Goal: Complete application form

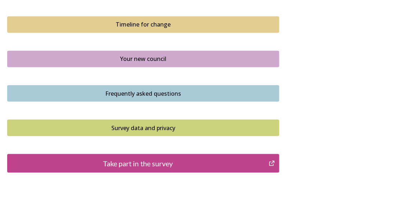
scroll to position [534, 0]
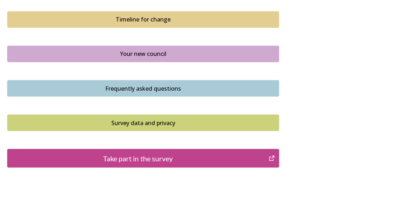
click at [237, 158] on div "Take part in the survey" at bounding box center [138, 158] width 254 height 11
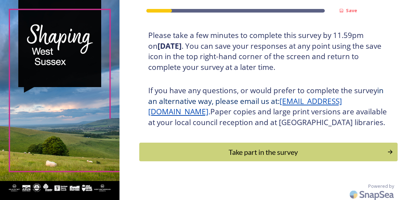
scroll to position [144, 0]
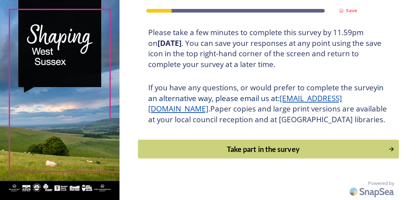
click at [349, 146] on div "Take part in the survey" at bounding box center [263, 149] width 243 height 11
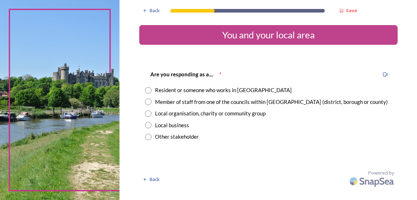
click at [150, 137] on input "radio" at bounding box center [148, 137] width 6 height 6
radio input "true"
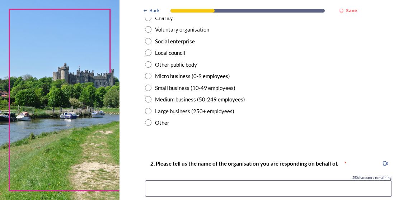
scroll to position [241, 0]
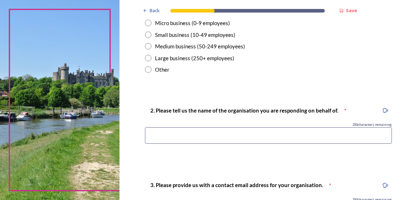
click at [146, 69] on input "radio" at bounding box center [148, 69] width 6 height 6
radio input "true"
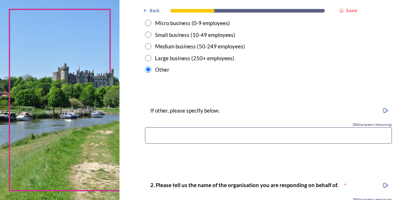
click at [176, 135] on input at bounding box center [268, 136] width 247 height 17
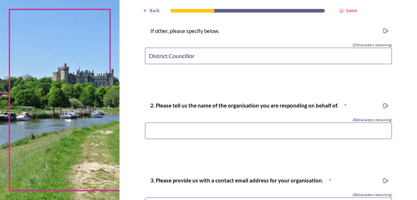
scroll to position [330, 0]
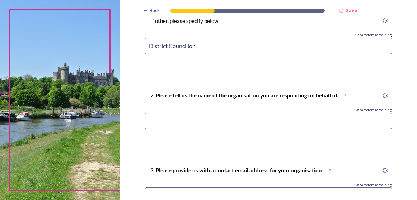
type input "District Councillor"
click at [333, 122] on input at bounding box center [268, 121] width 247 height 17
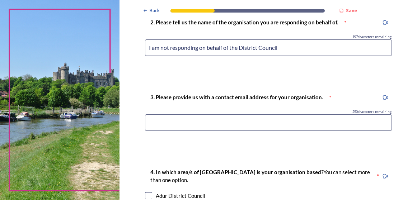
scroll to position [413, 0]
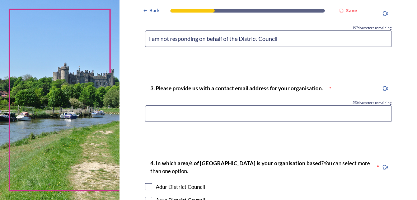
type input "I am not responding on behalf of the District Council"
click at [350, 110] on input at bounding box center [268, 114] width 247 height 17
type input "smsharp@chichester.gov.uk"
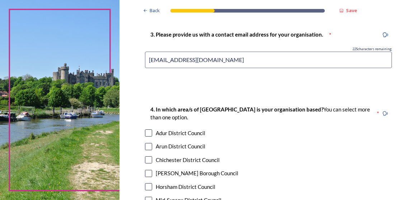
scroll to position [481, 0]
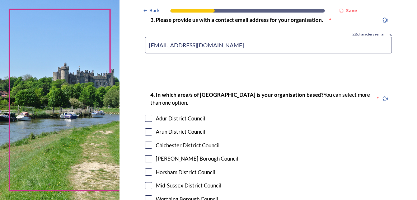
click at [145, 144] on input "checkbox" at bounding box center [148, 145] width 7 height 7
checkbox input "true"
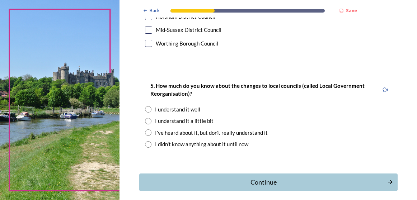
scroll to position [649, 0]
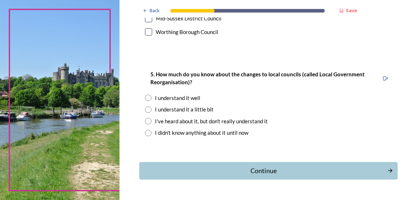
click at [149, 96] on input "radio" at bounding box center [148, 98] width 6 height 6
radio input "true"
click at [356, 169] on div "Continue" at bounding box center [263, 171] width 243 height 10
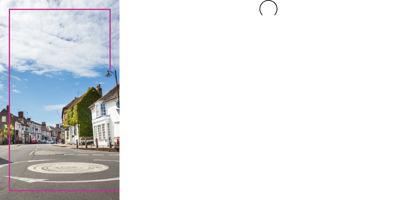
scroll to position [0, 0]
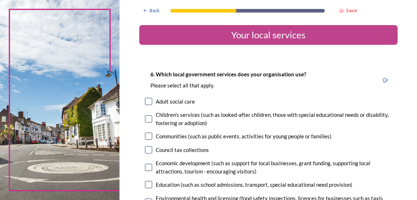
click at [149, 136] on input "checkbox" at bounding box center [148, 136] width 7 height 7
checkbox input "true"
click at [147, 148] on input "checkbox" at bounding box center [148, 150] width 7 height 7
checkbox input "true"
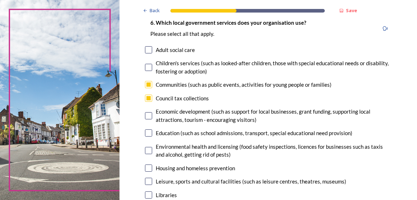
scroll to position [57, 0]
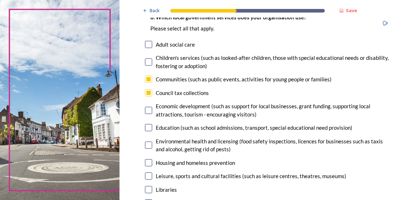
click at [145, 109] on input "checkbox" at bounding box center [148, 110] width 7 height 7
checkbox input "true"
click at [147, 145] on input "checkbox" at bounding box center [148, 145] width 7 height 7
checkbox input "true"
click at [147, 159] on input "checkbox" at bounding box center [148, 162] width 7 height 7
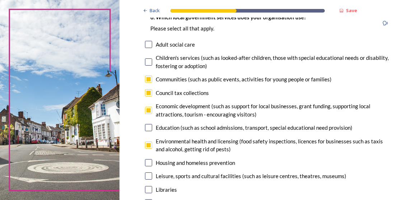
checkbox input "true"
click at [147, 177] on input "checkbox" at bounding box center [148, 176] width 7 height 7
checkbox input "true"
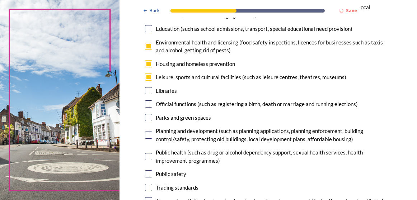
scroll to position [160, 0]
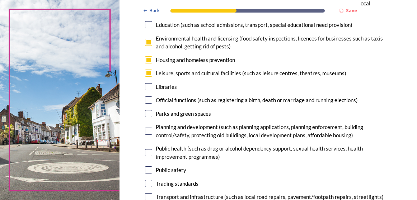
click at [147, 114] on input "checkbox" at bounding box center [148, 113] width 7 height 7
checkbox input "true"
click at [148, 131] on input "checkbox" at bounding box center [148, 131] width 7 height 7
checkbox input "true"
click at [146, 150] on input "checkbox" at bounding box center [148, 152] width 7 height 7
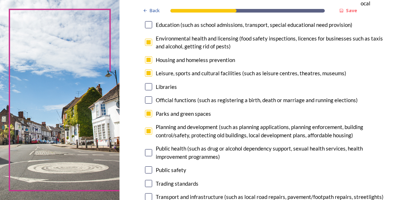
checkbox input "true"
click at [148, 171] on input "checkbox" at bounding box center [148, 170] width 7 height 7
checkbox input "true"
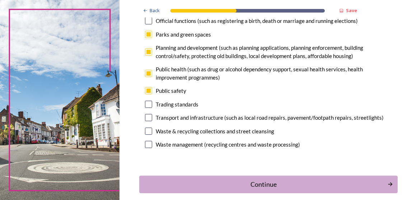
scroll to position [246, 0]
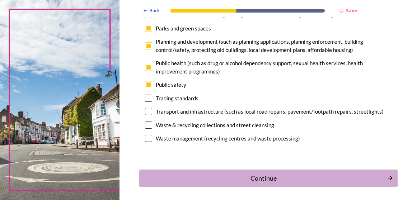
click at [145, 125] on input "checkbox" at bounding box center [148, 125] width 7 height 7
checkbox input "true"
click at [274, 180] on div "Continue" at bounding box center [263, 178] width 243 height 10
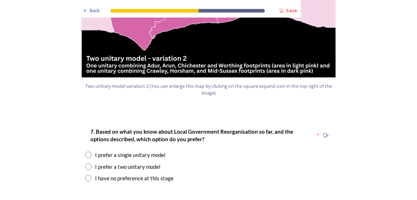
scroll to position [906, 0]
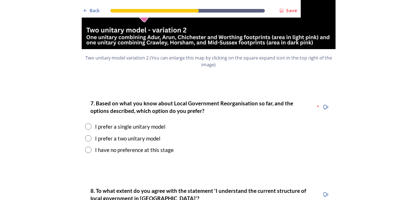
click at [88, 135] on input "radio" at bounding box center [88, 138] width 6 height 6
radio input "true"
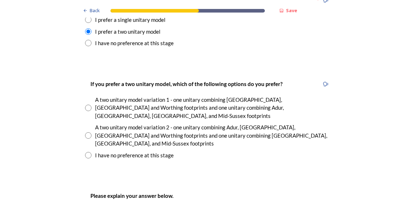
scroll to position [1025, 0]
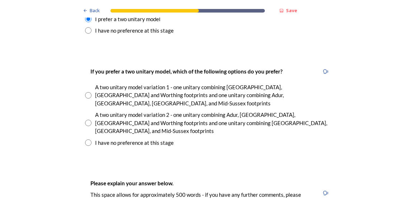
click at [86, 120] on input "radio" at bounding box center [88, 123] width 6 height 6
radio input "true"
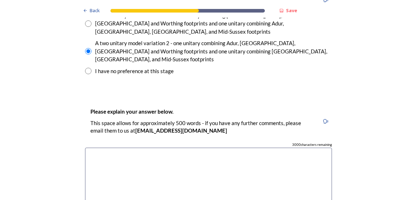
scroll to position [1123, 0]
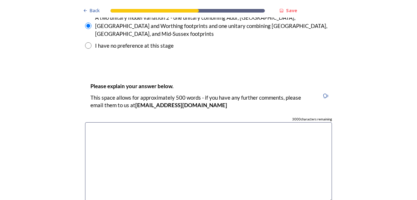
click at [273, 122] on textarea at bounding box center [208, 162] width 247 height 81
type textarea "W"
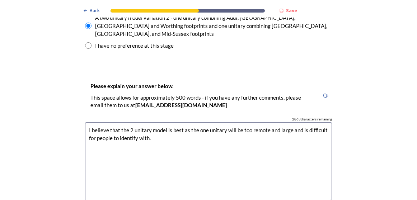
click at [225, 122] on textarea "I believe that the 2 unitary model is best as the one unitary will be too remot…" at bounding box center [208, 162] width 247 height 81
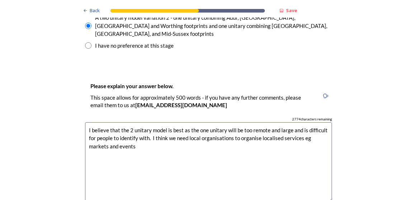
type textarea "I believe that the 2 unitary model is best as the one unitary will be too remot…"
